Goal: Task Accomplishment & Management: Manage account settings

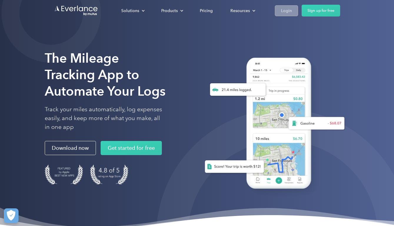
click at [281, 8] on div "Login" at bounding box center [286, 10] width 11 height 7
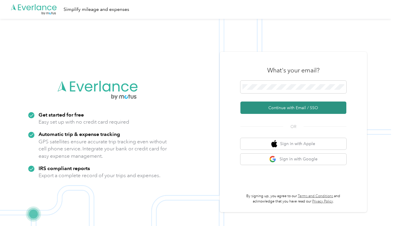
click at [288, 105] on button "Continue with Email / SSO" at bounding box center [294, 108] width 106 height 12
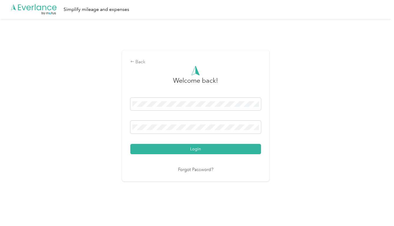
click at [309, 154] on div "Back Welcome back! Login Forgot Password?" at bounding box center [196, 118] width 392 height 199
click at [258, 130] on keeper-lock "Open Keeper Popup" at bounding box center [254, 127] width 7 height 7
click at [295, 114] on div "Back Welcome back! Login Forgot Password?" at bounding box center [196, 118] width 392 height 199
click at [196, 42] on div "Back Welcome back! Login Forgot Password?" at bounding box center [196, 118] width 392 height 199
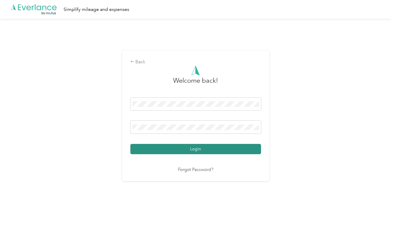
click at [184, 146] on button "Login" at bounding box center [196, 149] width 131 height 10
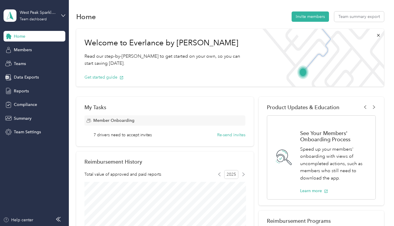
click at [22, 35] on span "Home" at bounding box center [19, 36] width 11 height 6
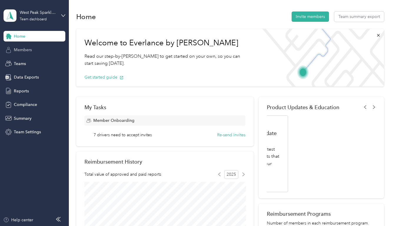
click at [19, 49] on span "Members" at bounding box center [23, 50] width 18 height 6
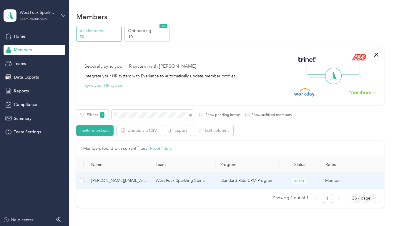
click at [131, 181] on span "[PERSON_NAME][EMAIL_ADDRESS][DOMAIN_NAME]" at bounding box center [118, 181] width 55 height 6
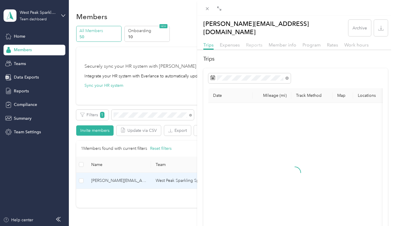
click at [250, 42] on span "Reports" at bounding box center [254, 45] width 16 height 6
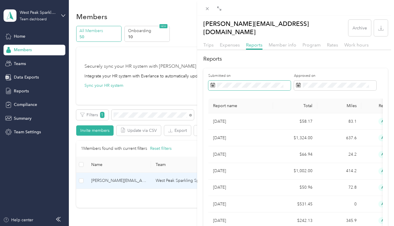
click at [215, 84] on icon at bounding box center [213, 84] width 4 height 0
click at [214, 83] on icon at bounding box center [213, 85] width 5 height 5
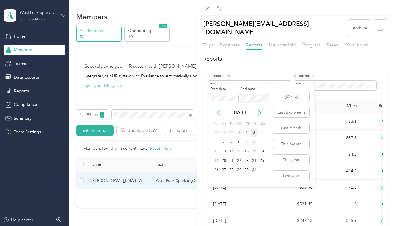
click at [220, 114] on icon at bounding box center [219, 113] width 6 height 6
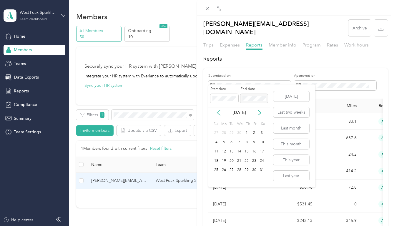
click at [220, 114] on icon at bounding box center [219, 113] width 6 height 6
click at [238, 131] on div "1" at bounding box center [240, 133] width 8 height 7
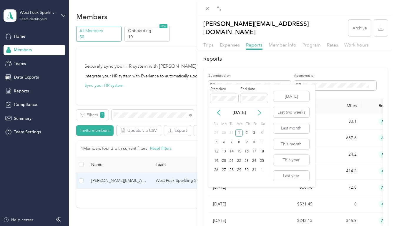
click at [258, 110] on icon at bounding box center [260, 113] width 6 height 6
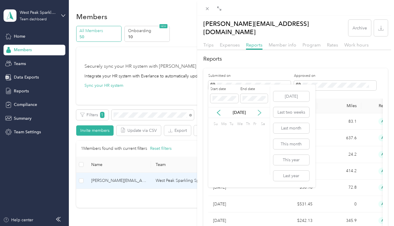
click at [258, 110] on icon at bounding box center [260, 113] width 6 height 6
click at [259, 110] on icon at bounding box center [260, 113] width 6 height 6
click at [239, 132] on div "1" at bounding box center [240, 133] width 8 height 7
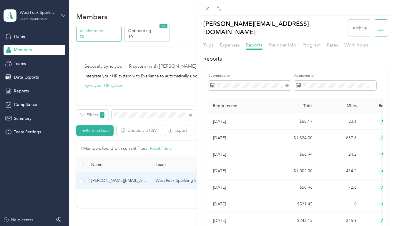
click at [382, 25] on icon "button" at bounding box center [382, 28] width 6 height 6
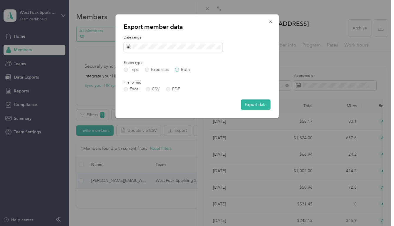
click at [177, 70] on label "Both" at bounding box center [182, 70] width 15 height 4
click at [131, 46] on span at bounding box center [173, 47] width 99 height 10
click at [129, 45] on icon at bounding box center [128, 46] width 5 height 5
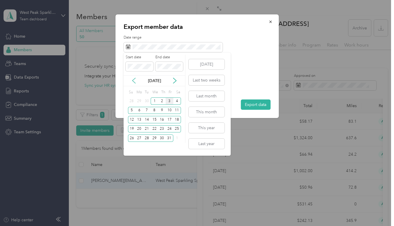
click at [133, 80] on icon at bounding box center [134, 81] width 6 height 6
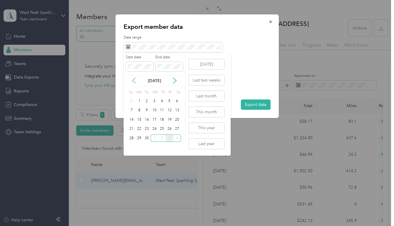
click at [135, 81] on icon at bounding box center [134, 81] width 6 height 6
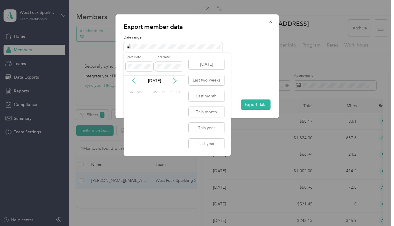
click at [135, 81] on icon at bounding box center [134, 81] width 6 height 6
click at [136, 81] on icon at bounding box center [134, 81] width 6 height 6
click at [136, 80] on icon at bounding box center [134, 81] width 6 height 6
click at [153, 101] on div "1" at bounding box center [155, 101] width 8 height 7
click at [175, 80] on icon at bounding box center [175, 81] width 6 height 6
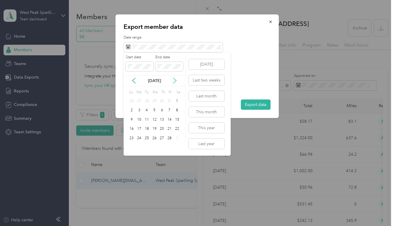
click at [175, 80] on icon at bounding box center [175, 81] width 6 height 6
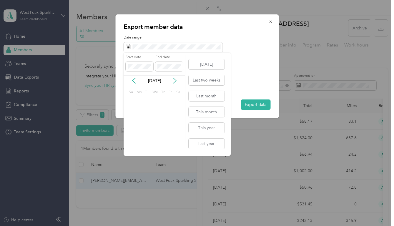
click at [175, 80] on icon at bounding box center [175, 81] width 6 height 6
click at [156, 100] on div "1" at bounding box center [155, 101] width 8 height 7
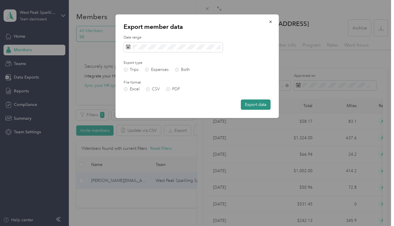
click at [257, 106] on button "Export data" at bounding box center [256, 105] width 30 height 10
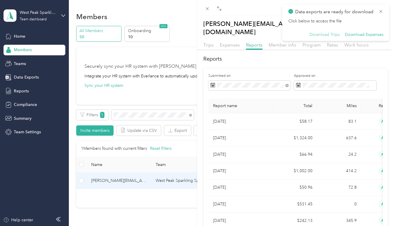
click at [329, 34] on button "Download Trips" at bounding box center [325, 34] width 30 height 5
click at [355, 35] on button "Download Expenses" at bounding box center [364, 34] width 39 height 5
